Goal: Task Accomplishment & Management: Manage account settings

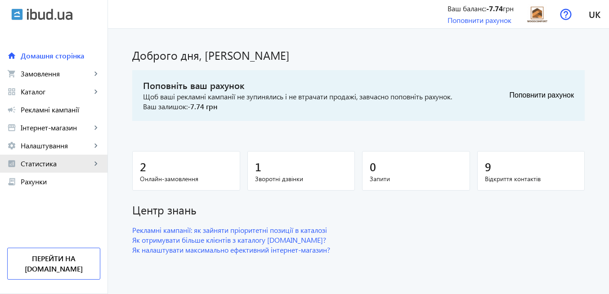
click at [62, 163] on span "Статистика" at bounding box center [56, 163] width 71 height 9
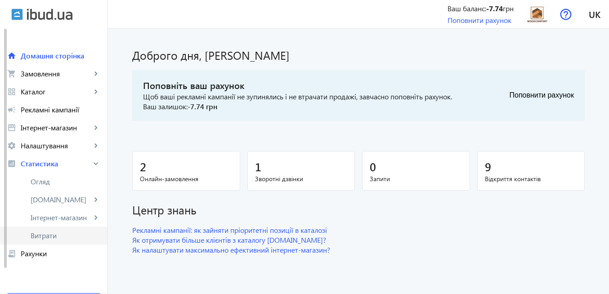
click at [54, 238] on span "Витрати" at bounding box center [66, 235] width 70 height 9
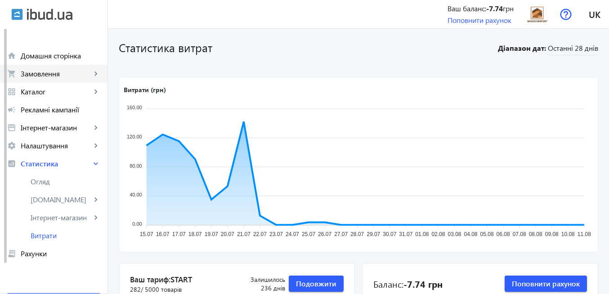
click at [67, 74] on span "Замовлення" at bounding box center [56, 73] width 71 height 9
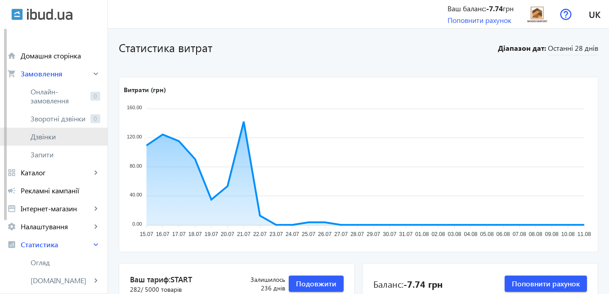
click at [62, 140] on span "Дзвінки" at bounding box center [66, 136] width 70 height 9
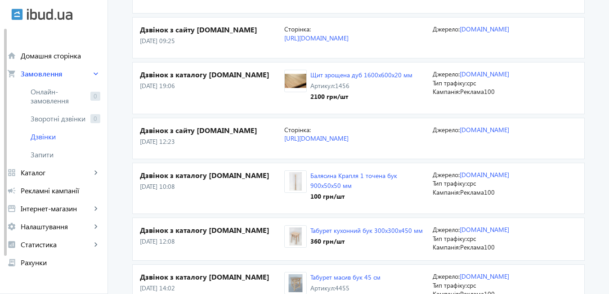
scroll to position [432, 0]
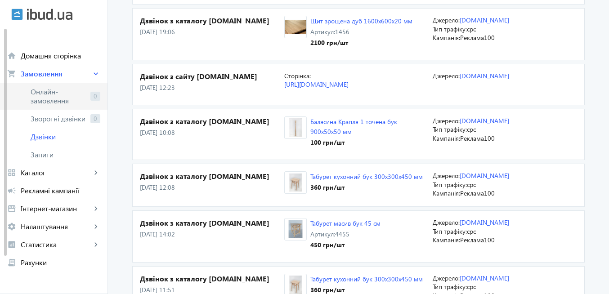
click at [48, 95] on span "Онлайн-замовлення" at bounding box center [59, 96] width 56 height 18
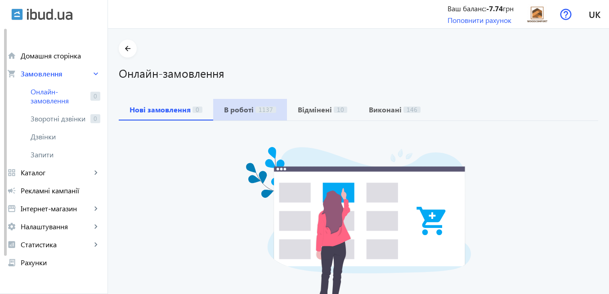
click at [256, 112] on span "1137" at bounding box center [266, 110] width 21 height 6
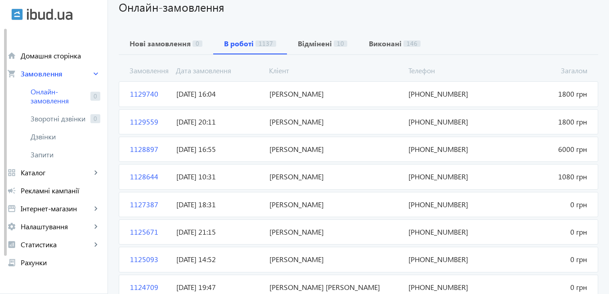
scroll to position [54, 0]
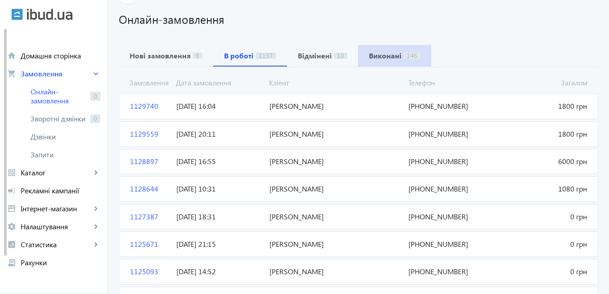
click at [387, 58] on b "Виконані" at bounding box center [385, 55] width 33 height 7
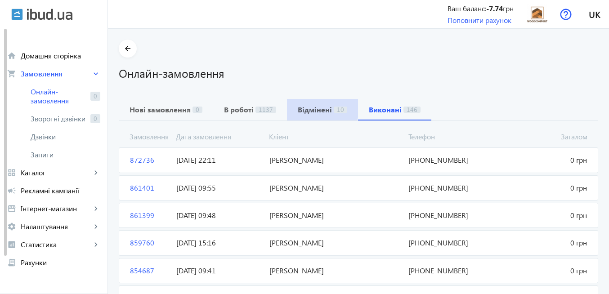
click at [305, 108] on b "Відмінені" at bounding box center [315, 109] width 34 height 7
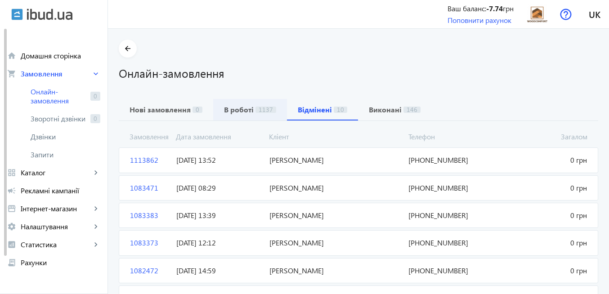
click at [240, 108] on b "В роботі" at bounding box center [239, 109] width 30 height 7
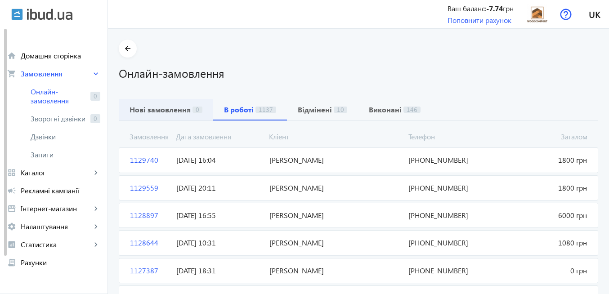
click at [176, 110] on b "Нові замовлення" at bounding box center [160, 109] width 61 height 7
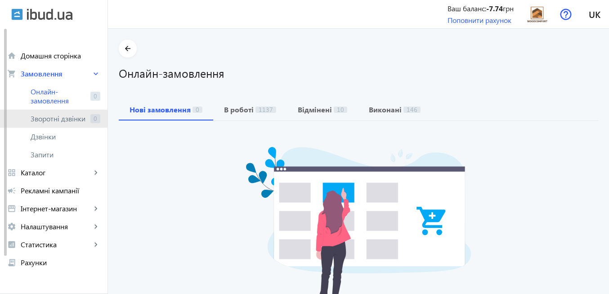
click at [62, 117] on span "Зворотні дзвінки" at bounding box center [59, 118] width 56 height 9
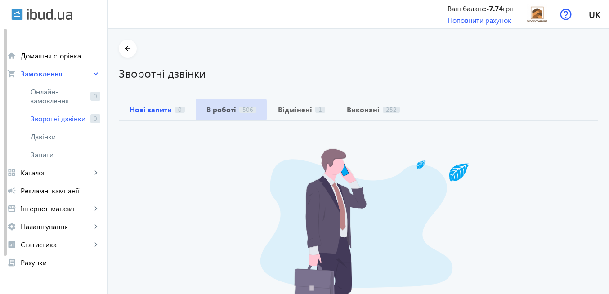
click at [217, 110] on b "В роботі" at bounding box center [221, 109] width 30 height 7
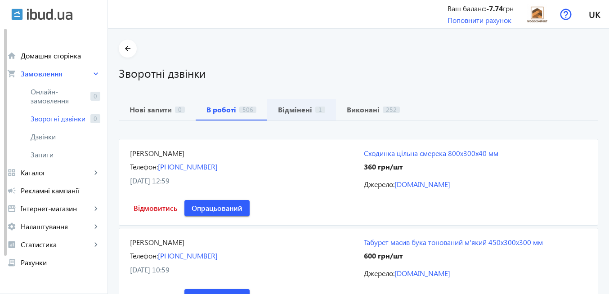
scroll to position [54, 0]
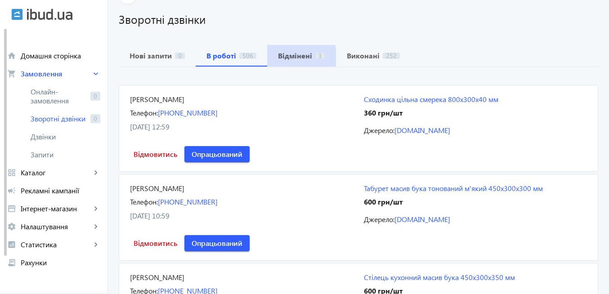
click at [283, 58] on b "Відмінені" at bounding box center [295, 55] width 34 height 7
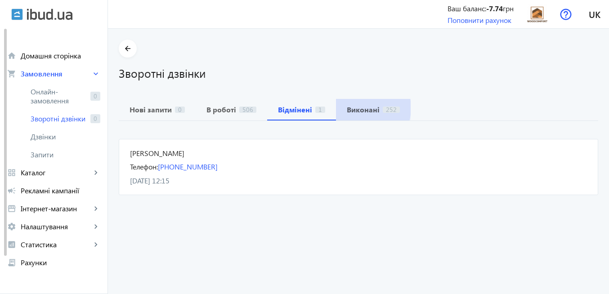
click at [352, 108] on b "Виконані" at bounding box center [363, 109] width 33 height 7
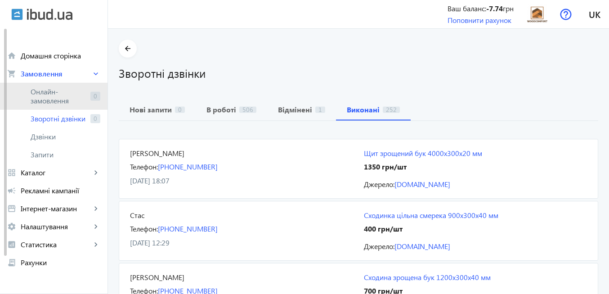
click at [49, 95] on span "Онлайн-замовлення" at bounding box center [59, 96] width 56 height 18
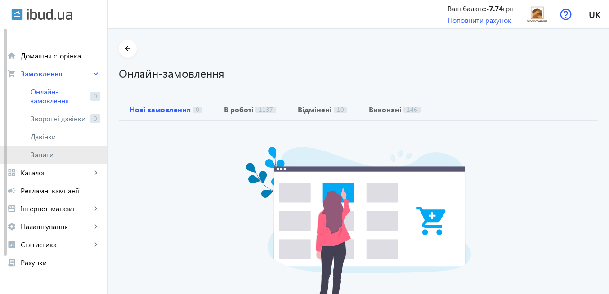
click at [46, 156] on span "Запити" at bounding box center [66, 154] width 70 height 9
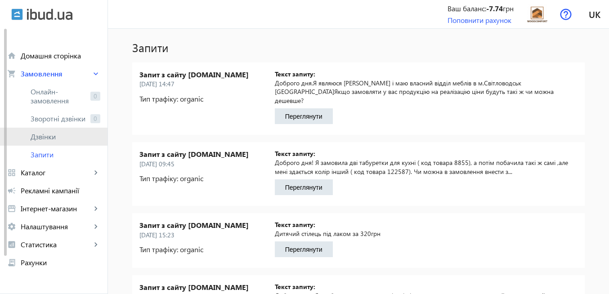
click at [58, 133] on span "Дзвінки" at bounding box center [66, 136] width 70 height 9
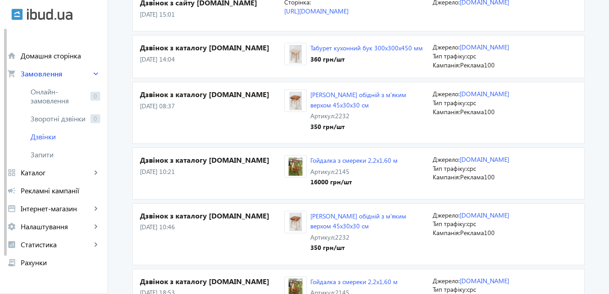
scroll to position [1188, 0]
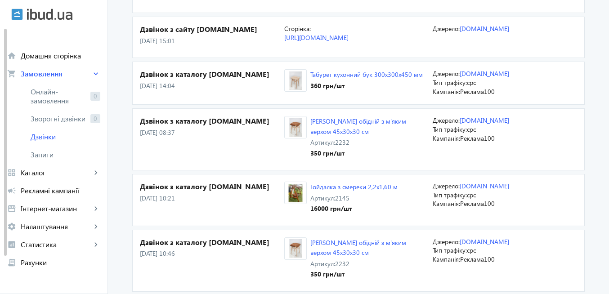
drag, startPoint x: 267, startPoint y: 150, endPoint x: 565, endPoint y: 151, distance: 297.8
click at [565, 151] on section "Дзвінок з каталогу [DOMAIN_NAME] [DATE] 08:37 Стілець обідній з м'яким верхом 4…" at bounding box center [358, 139] width 453 height 62
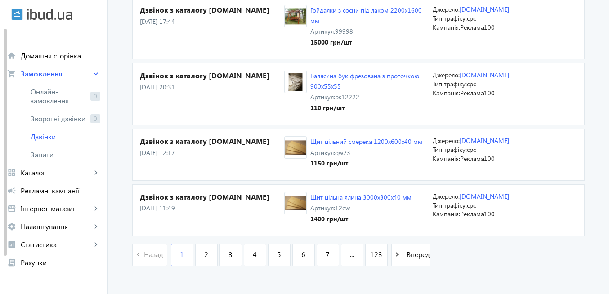
scroll to position [1565, 0]
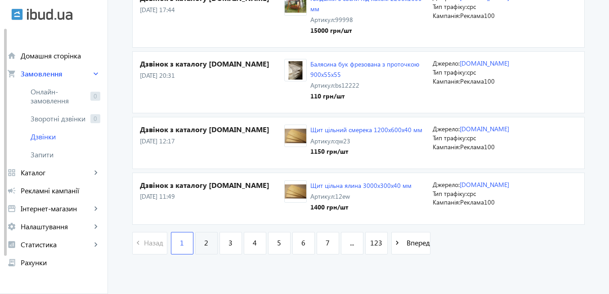
click at [206, 248] on span "2" at bounding box center [206, 243] width 4 height 10
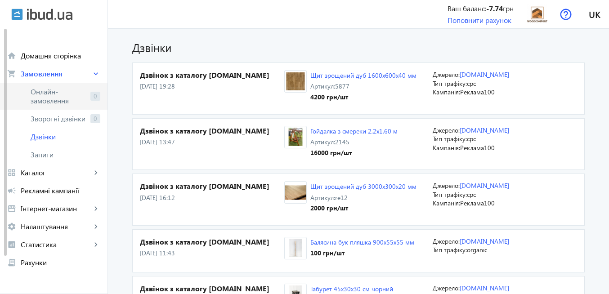
click at [55, 96] on span "Онлайн-замовлення" at bounding box center [59, 96] width 56 height 18
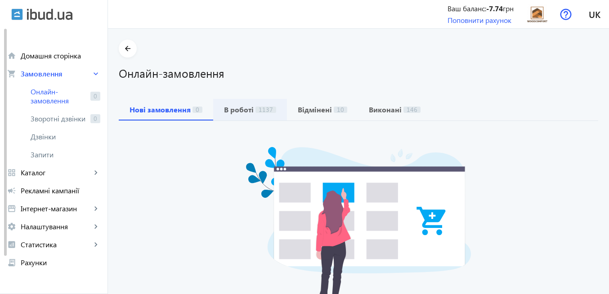
click at [246, 113] on b "В роботі" at bounding box center [239, 109] width 30 height 7
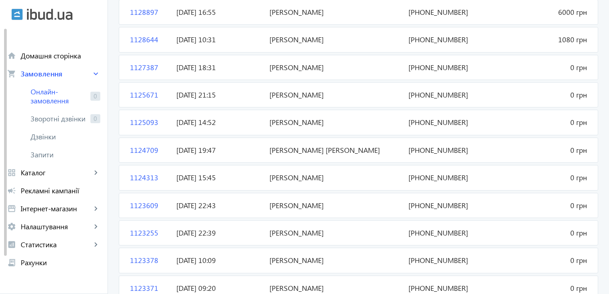
scroll to position [203, 0]
click at [48, 137] on span "Дзвінки" at bounding box center [66, 136] width 70 height 9
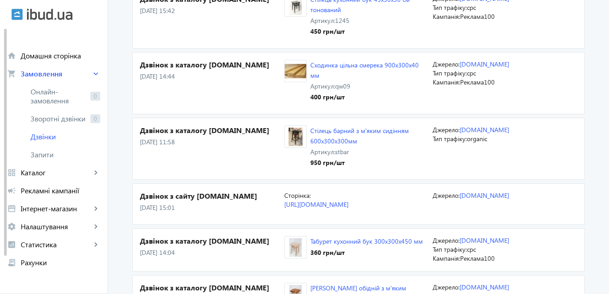
scroll to position [1026, 0]
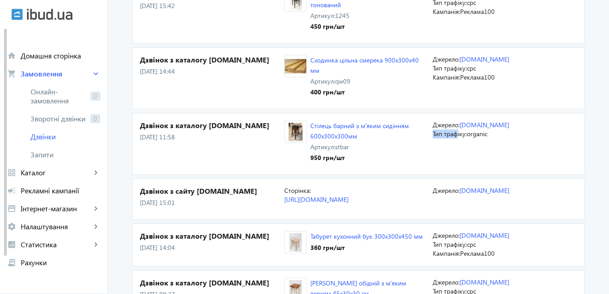
drag, startPoint x: 516, startPoint y: 157, endPoint x: 455, endPoint y: 160, distance: 60.8
click at [455, 139] on p "Тип трафіку: organic" at bounding box center [501, 134] width 137 height 9
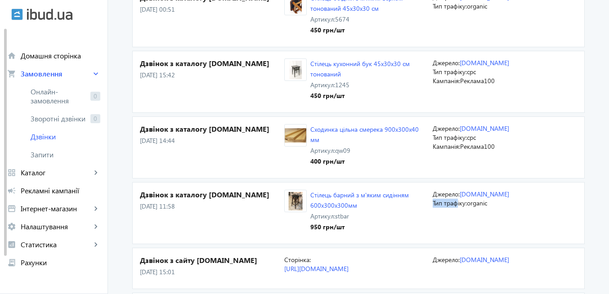
scroll to position [918, 0]
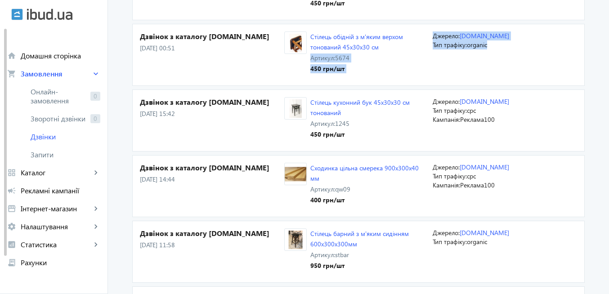
drag, startPoint x: 445, startPoint y: 79, endPoint x: 427, endPoint y: 75, distance: 18.0
click at [427, 75] on section "Дзвінок з каталогу [DOMAIN_NAME] [DATE] 00:51 Стілець обідній з м'яким верхом т…" at bounding box center [358, 55] width 453 height 62
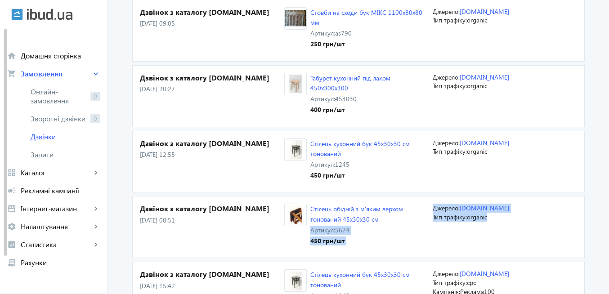
scroll to position [756, 0]
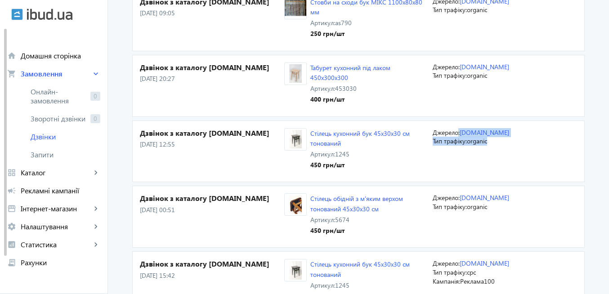
drag, startPoint x: 487, startPoint y: 166, endPoint x: 457, endPoint y: 162, distance: 30.8
click at [457, 162] on div "Джерело: [DOMAIN_NAME] Тип трафіку: organic" at bounding box center [505, 151] width 144 height 47
drag, startPoint x: 483, startPoint y: 104, endPoint x: 459, endPoint y: 101, distance: 24.0
click at [459, 80] on p "Тип трафіку: organic" at bounding box center [501, 75] width 137 height 9
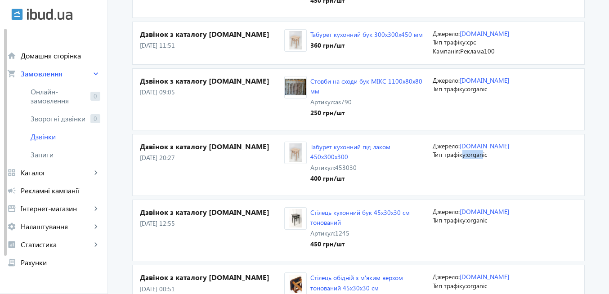
scroll to position [648, 0]
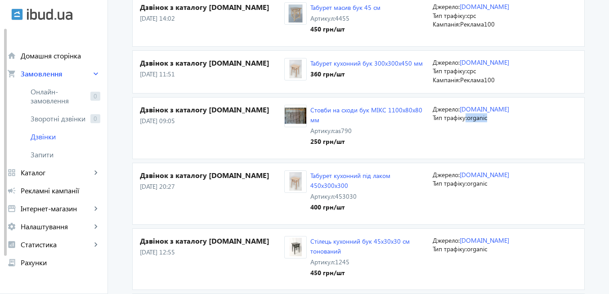
drag, startPoint x: 490, startPoint y: 145, endPoint x: 462, endPoint y: 148, distance: 28.5
click at [462, 122] on p "Тип трафіку: organic" at bounding box center [501, 117] width 137 height 9
drag, startPoint x: 493, startPoint y: 102, endPoint x: 462, endPoint y: 100, distance: 30.7
click at [462, 76] on p "Тип трафіку: cpc" at bounding box center [501, 71] width 137 height 9
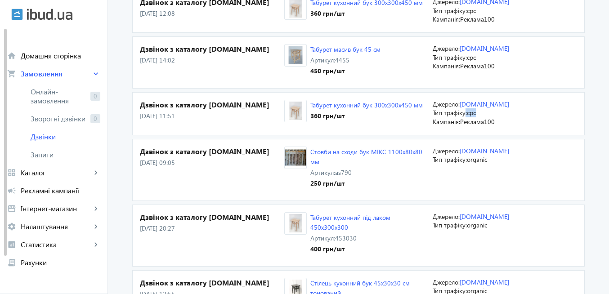
scroll to position [594, 0]
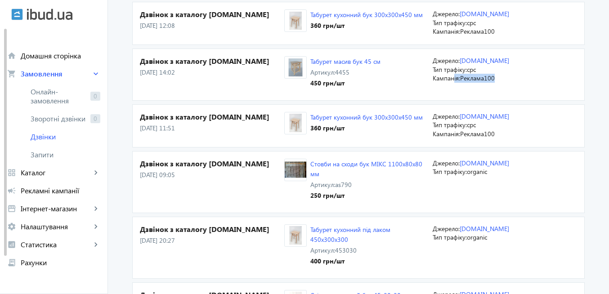
drag, startPoint x: 493, startPoint y: 103, endPoint x: 451, endPoint y: 102, distance: 41.4
click at [451, 83] on p "Кампанія: Реклама100" at bounding box center [501, 78] width 137 height 9
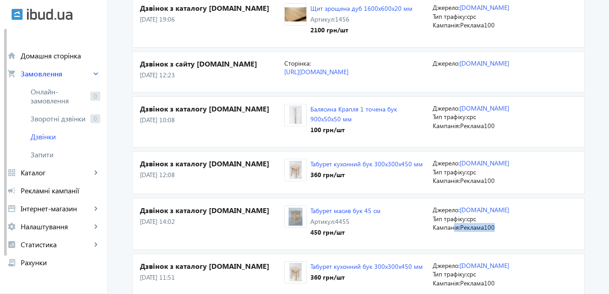
scroll to position [432, 0]
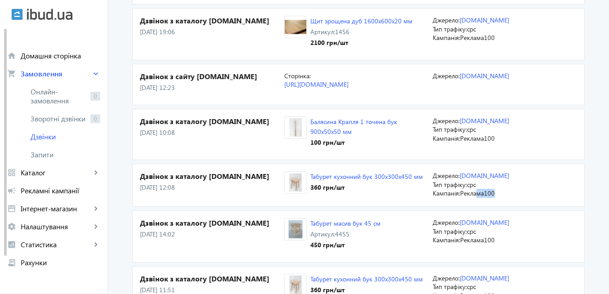
drag, startPoint x: 502, startPoint y: 221, endPoint x: 475, endPoint y: 220, distance: 27.0
click at [475, 198] on p "Кампанія: Реклама100" at bounding box center [501, 193] width 137 height 9
drag, startPoint x: 497, startPoint y: 166, endPoint x: 474, endPoint y: 163, distance: 23.5
click at [474, 143] on p "Кампанія: Реклама100" at bounding box center [501, 138] width 137 height 9
drag, startPoint x: 525, startPoint y: 96, endPoint x: 498, endPoint y: 94, distance: 27.9
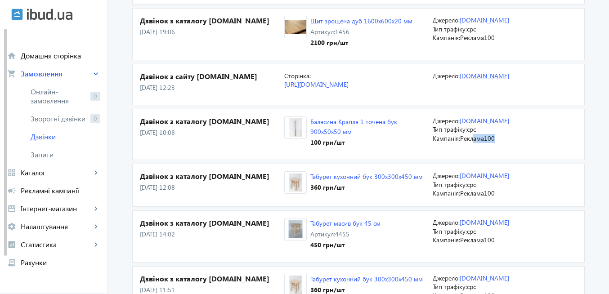
click at [498, 81] on p "Джерело: [DOMAIN_NAME]" at bounding box center [501, 76] width 137 height 9
drag, startPoint x: 502, startPoint y: 57, endPoint x: 459, endPoint y: 55, distance: 42.3
click at [459, 42] on p "Кампанія: Реклама100" at bounding box center [501, 37] width 137 height 9
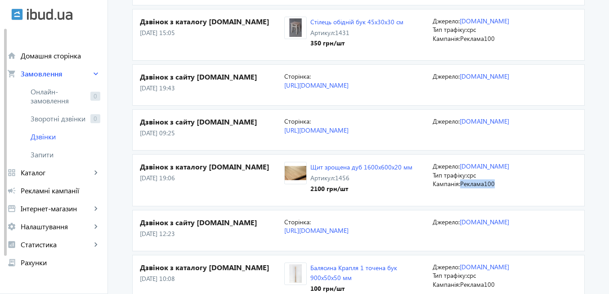
scroll to position [270, 0]
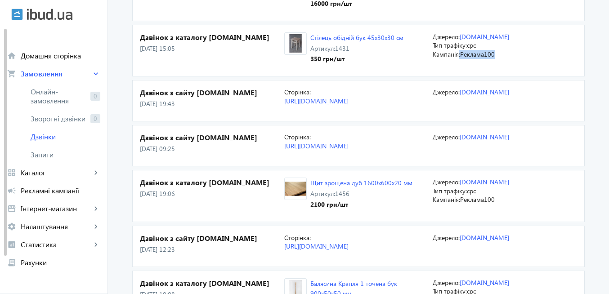
drag, startPoint x: 507, startPoint y: 66, endPoint x: 457, endPoint y: 66, distance: 50.4
click at [457, 59] on p "Кампанія: Реклама100" at bounding box center [501, 54] width 137 height 9
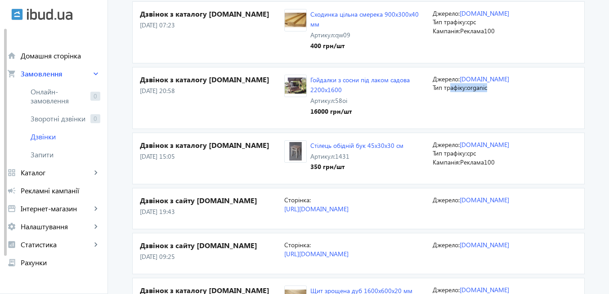
drag, startPoint x: 487, startPoint y: 100, endPoint x: 449, endPoint y: 100, distance: 38.2
click at [449, 92] on p "Тип трафіку: organic" at bounding box center [501, 87] width 137 height 9
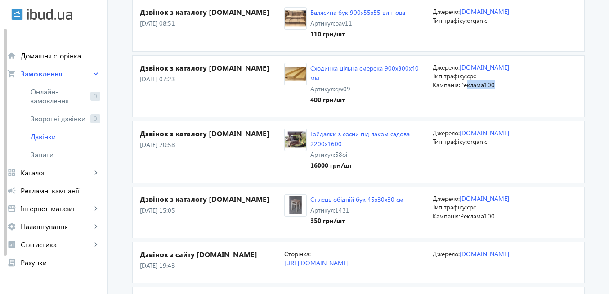
drag, startPoint x: 497, startPoint y: 94, endPoint x: 466, endPoint y: 94, distance: 30.6
click at [466, 90] on p "Кампанія: Реклама100" at bounding box center [501, 85] width 137 height 9
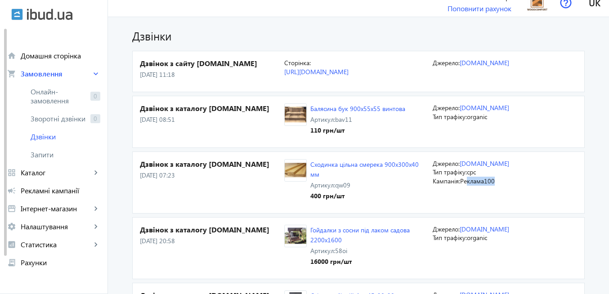
scroll to position [0, 0]
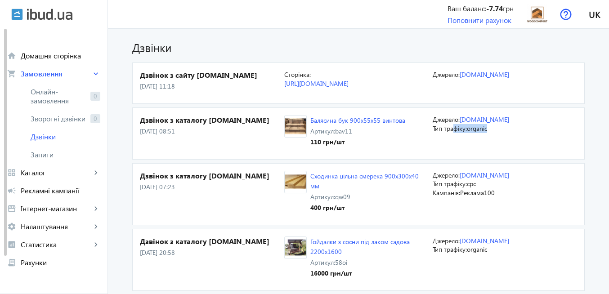
drag, startPoint x: 484, startPoint y: 143, endPoint x: 450, endPoint y: 140, distance: 33.8
click at [450, 140] on div "Джерело: [DOMAIN_NAME] Тип трафіку: organic" at bounding box center [505, 133] width 144 height 37
drag, startPoint x: 484, startPoint y: 81, endPoint x: 474, endPoint y: 81, distance: 10.3
click at [474, 81] on div "Джерело: [DOMAIN_NAME]" at bounding box center [505, 83] width 144 height 26
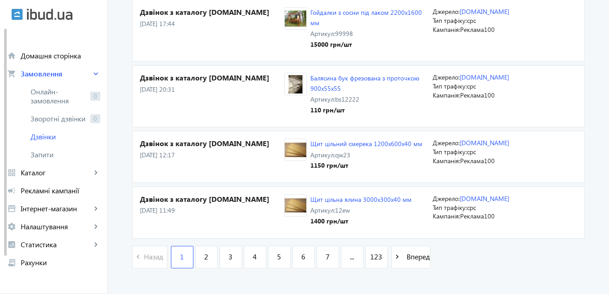
scroll to position [1565, 0]
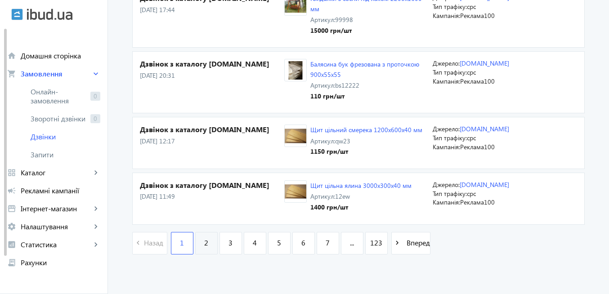
click at [197, 255] on link "2" at bounding box center [206, 243] width 22 height 22
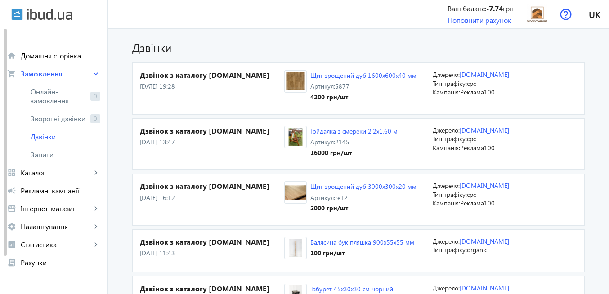
drag, startPoint x: 190, startPoint y: 85, endPoint x: 133, endPoint y: 85, distance: 57.1
click at [133, 85] on section "Дзвінок з каталогу [DOMAIN_NAME] [DATE] 19:28 Щит зрощений дуб 1600х600х40 мм А…" at bounding box center [358, 89] width 453 height 52
drag, startPoint x: 187, startPoint y: 145, endPoint x: 141, endPoint y: 143, distance: 46.4
click at [141, 143] on p "[DATE] 13:47" at bounding box center [212, 142] width 144 height 9
drag, startPoint x: 200, startPoint y: 197, endPoint x: 153, endPoint y: 197, distance: 47.2
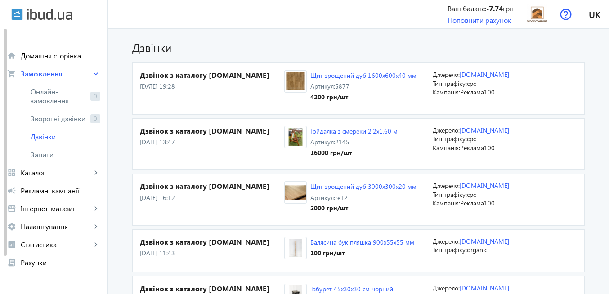
click at [153, 197] on p "[DATE] 16:12" at bounding box center [212, 197] width 144 height 9
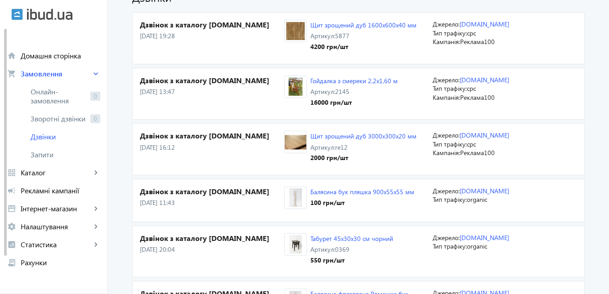
scroll to position [108, 0]
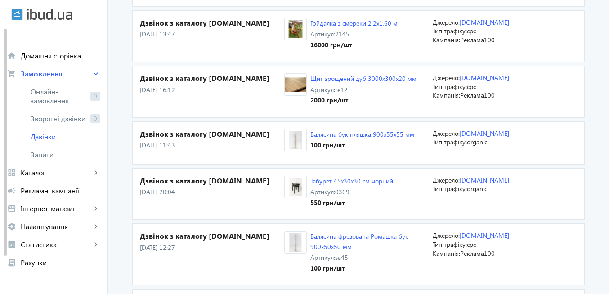
drag, startPoint x: 186, startPoint y: 142, endPoint x: 157, endPoint y: 143, distance: 28.8
click at [157, 143] on p "[DATE] 11:43" at bounding box center [212, 145] width 144 height 9
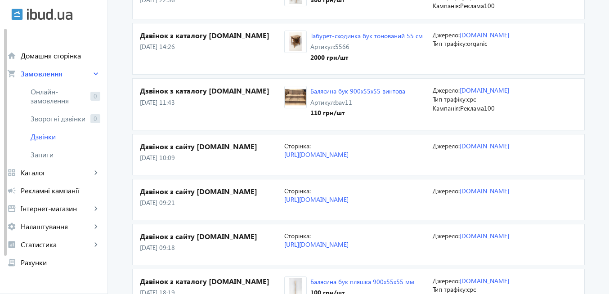
scroll to position [1403, 0]
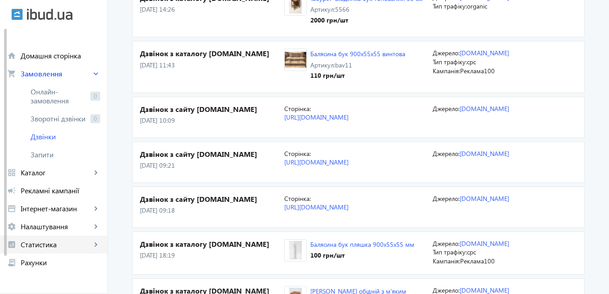
click at [53, 246] on span "Статистика" at bounding box center [56, 244] width 71 height 9
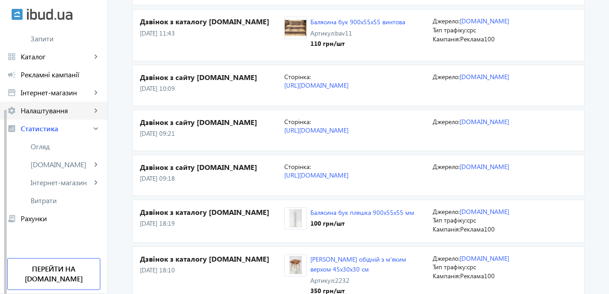
scroll to position [1457, 0]
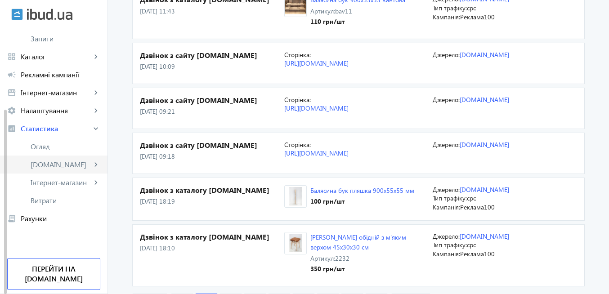
click at [50, 162] on span "[DOMAIN_NAME]" at bounding box center [61, 164] width 61 height 9
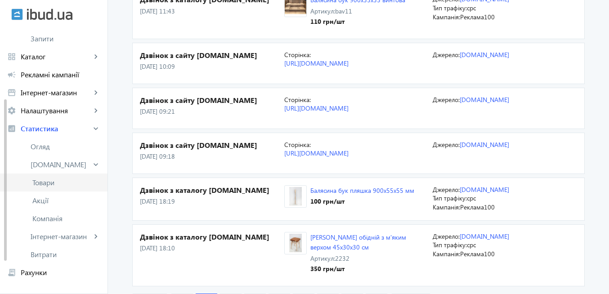
click at [45, 184] on span "Товари" at bounding box center [66, 182] width 68 height 9
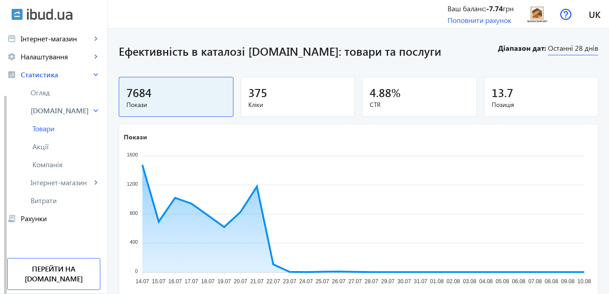
click at [566, 46] on span "Останні 28 днів" at bounding box center [573, 49] width 50 height 12
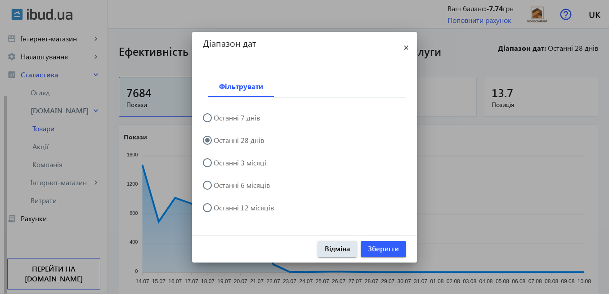
click at [205, 166] on input "Останні 3 місяці" at bounding box center [212, 167] width 18 height 18
radio input "true"
click at [379, 250] on span "Зберегти" at bounding box center [383, 249] width 31 height 10
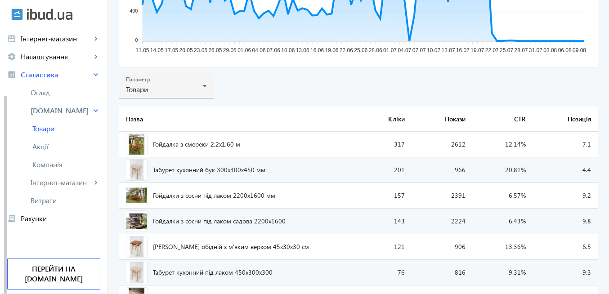
scroll to position [162, 0]
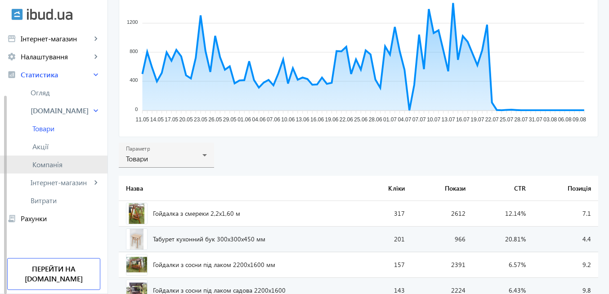
click at [48, 165] on span "Компанія" at bounding box center [66, 164] width 68 height 9
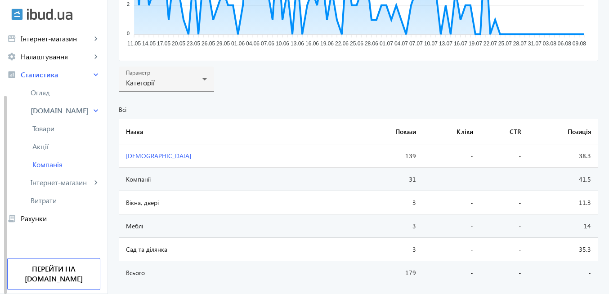
scroll to position [259, 0]
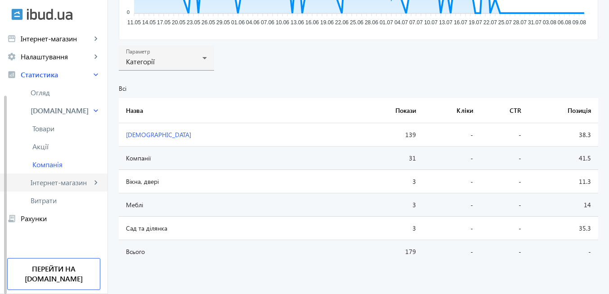
click at [80, 183] on span "Інтернет-магазин" at bounding box center [61, 182] width 61 height 9
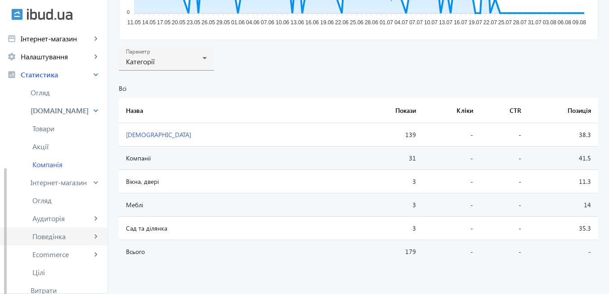
scroll to position [179, 0]
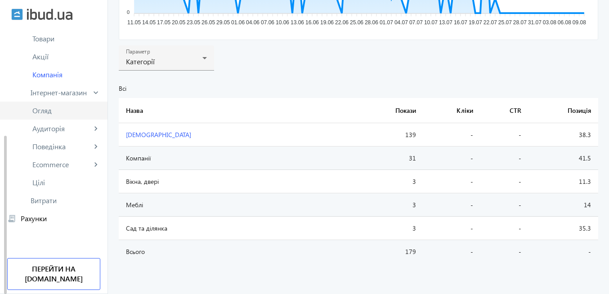
click at [43, 112] on span "Огляд" at bounding box center [66, 110] width 68 height 9
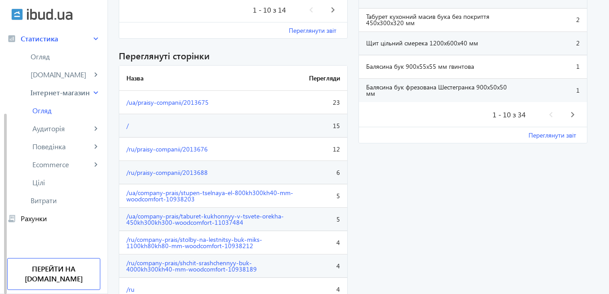
scroll to position [918, 0]
click at [51, 184] on span "Цілі" at bounding box center [66, 182] width 68 height 9
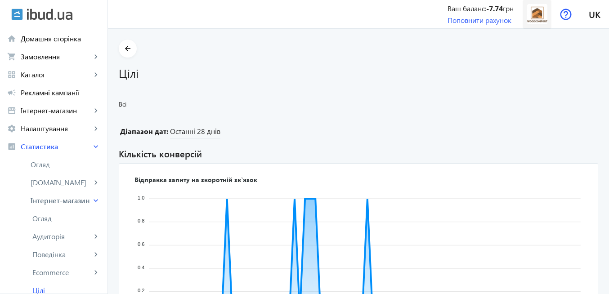
click at [544, 19] on img at bounding box center [537, 14] width 20 height 20
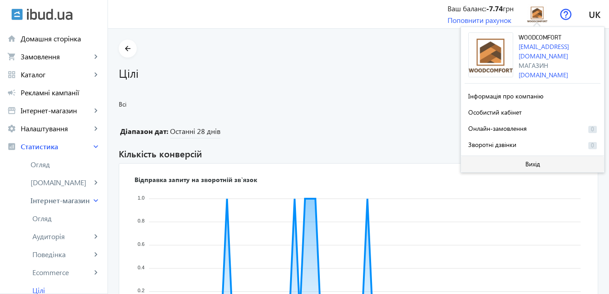
click at [529, 164] on span "Вихід" at bounding box center [532, 164] width 15 height 7
